Goal: Transaction & Acquisition: Purchase product/service

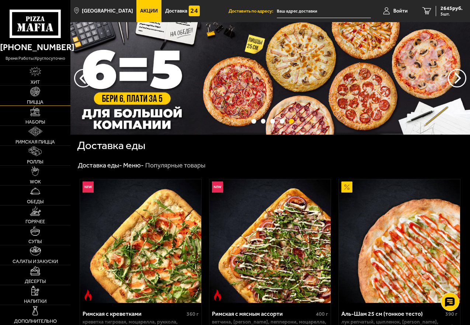
click at [39, 99] on link "Пицца" at bounding box center [35, 95] width 70 height 20
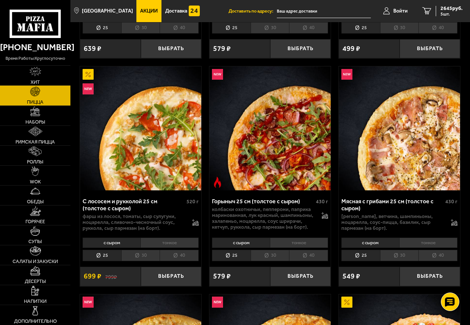
scroll to position [258, 0]
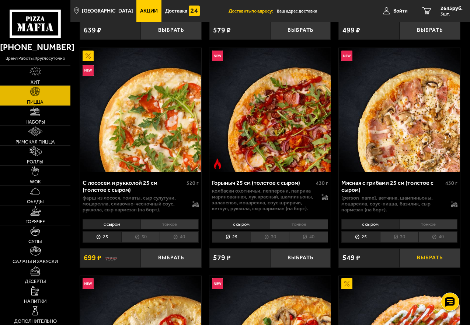
click at [442, 254] on button "Выбрать" at bounding box center [429, 258] width 61 height 20
click at [457, 11] on div "3132 руб. 6 шт." at bounding box center [449, 11] width 27 height 10
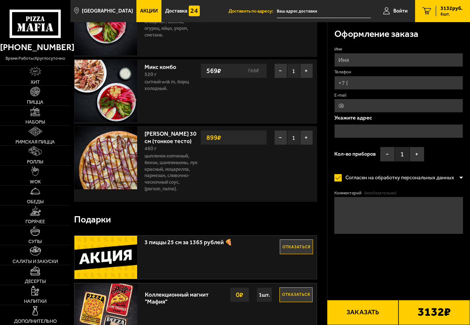
scroll to position [332, 0]
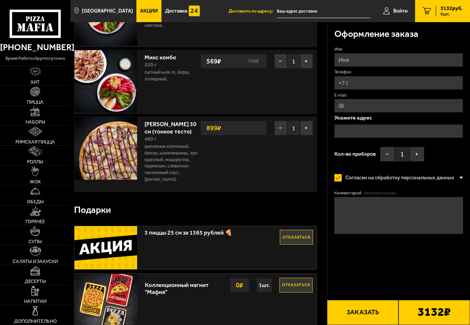
click at [288, 286] on button "Отказаться" at bounding box center [295, 285] width 33 height 15
click at [287, 239] on button "Отказаться" at bounding box center [296, 237] width 33 height 15
click at [279, 128] on button "−" at bounding box center [280, 128] width 13 height 15
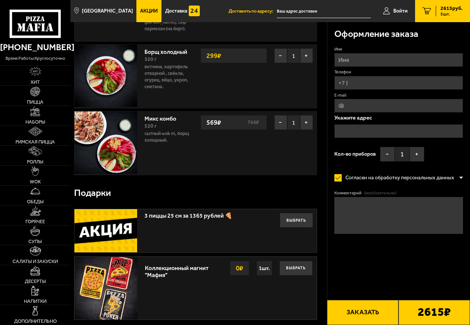
scroll to position [258, 0]
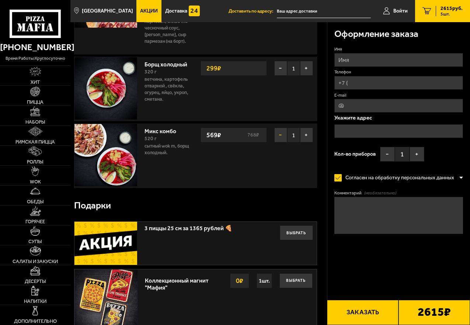
click at [277, 137] on button "−" at bounding box center [280, 135] width 13 height 15
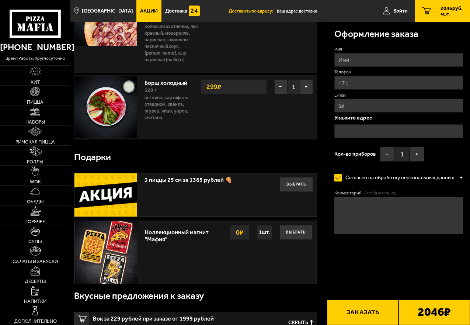
scroll to position [221, 0]
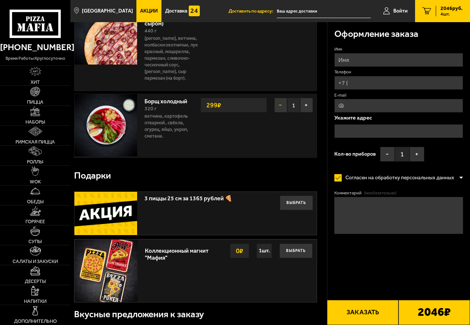
click at [283, 106] on button "−" at bounding box center [280, 105] width 13 height 15
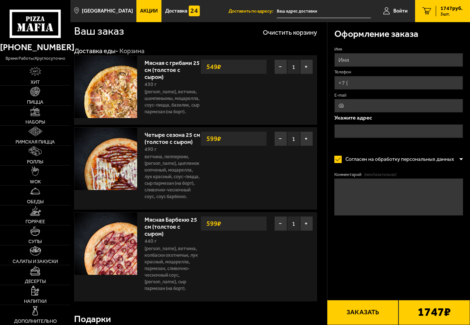
scroll to position [0, 0]
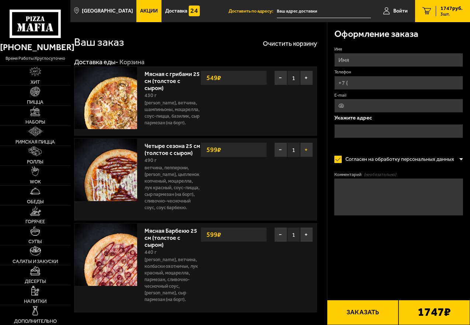
click at [308, 157] on button "+" at bounding box center [306, 149] width 13 height 15
click at [306, 155] on button "+" at bounding box center [306, 149] width 13 height 15
click at [278, 240] on button "−" at bounding box center [280, 234] width 13 height 15
